Goal: Transaction & Acquisition: Purchase product/service

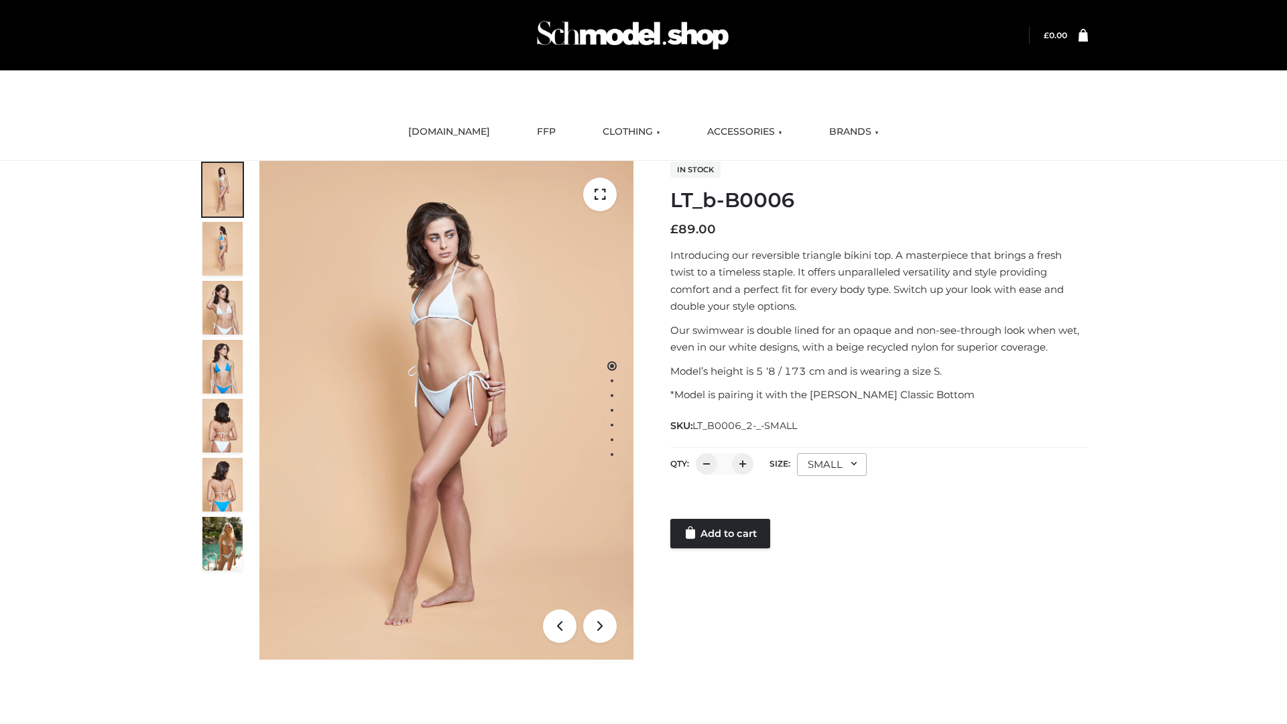
click at [721, 534] on link "Add to cart" at bounding box center [720, 533] width 100 height 29
